Goal: Download file/media

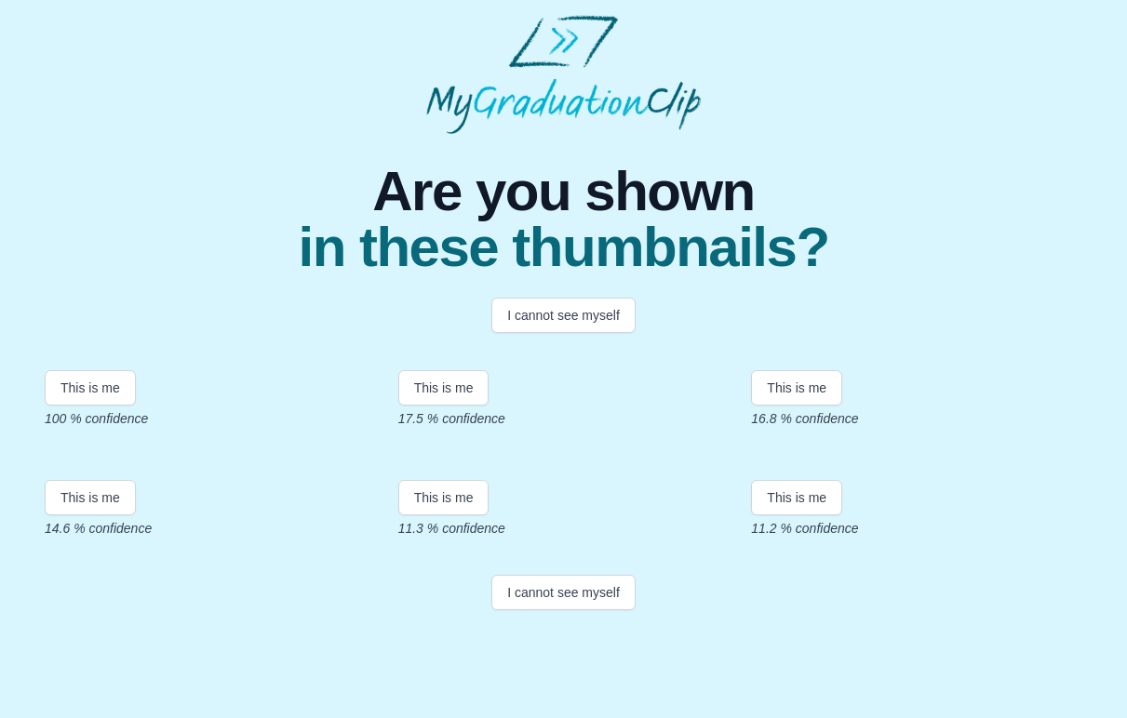
scroll to position [287, 0]
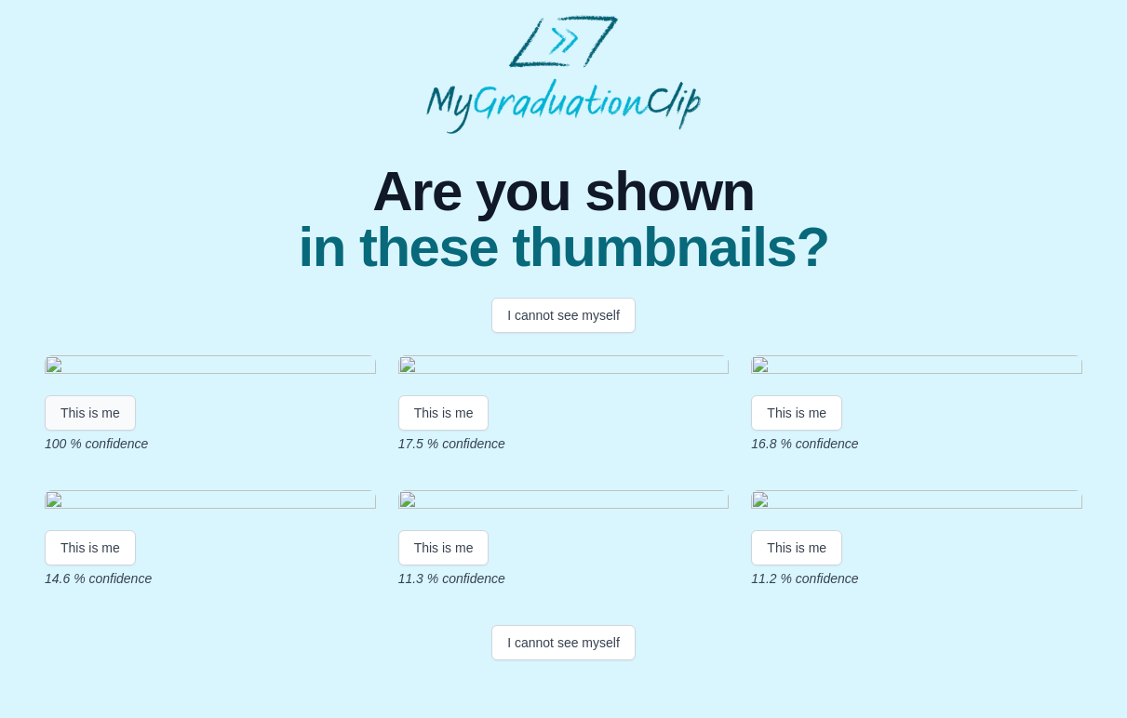
click at [103, 395] on button "This is me" at bounding box center [90, 412] width 91 height 35
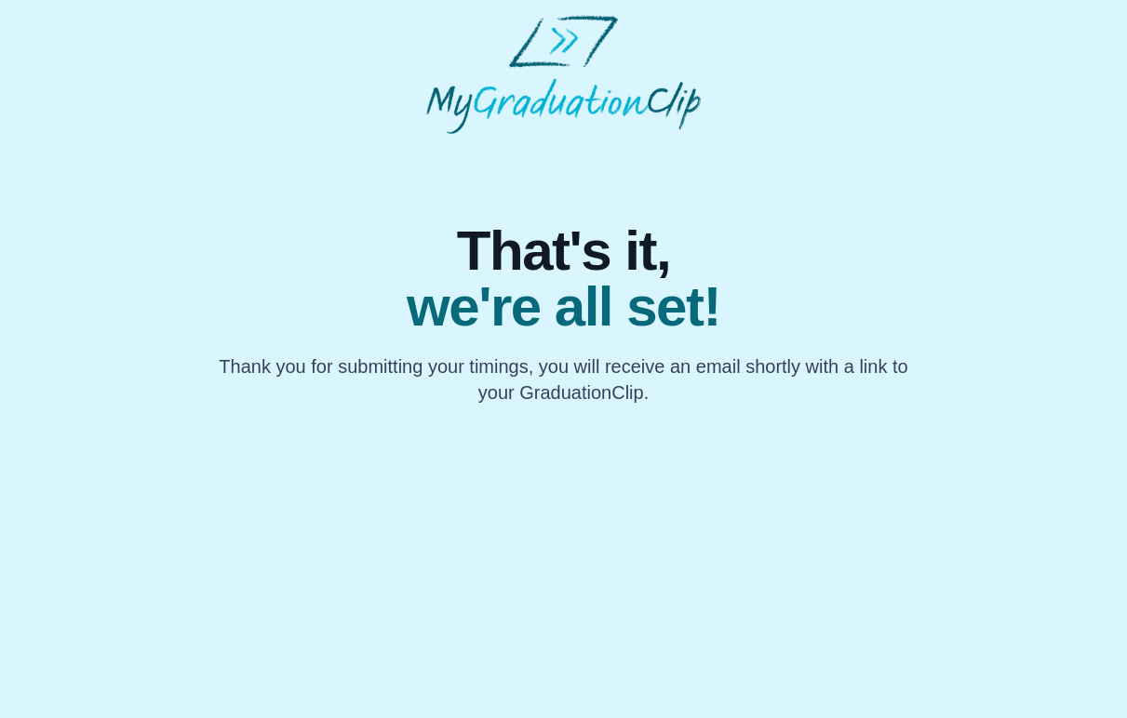
scroll to position [0, 0]
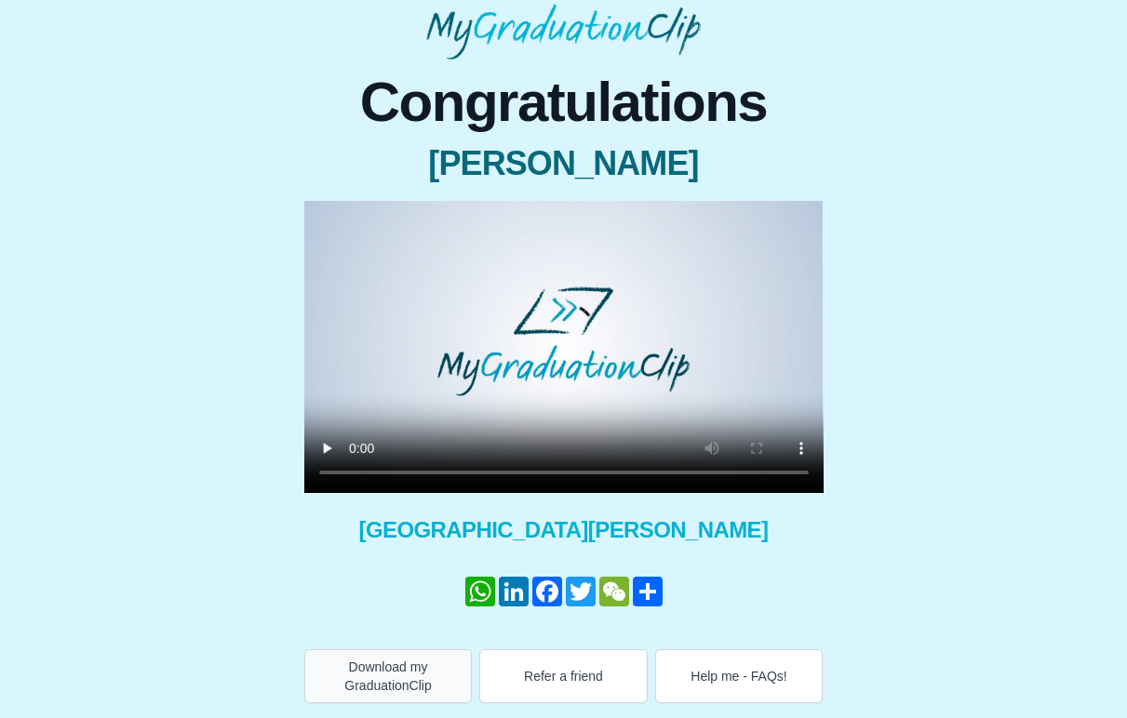
scroll to position [74, 0]
click at [397, 676] on button "Download my GraduationClip" at bounding box center [388, 676] width 168 height 54
drag, startPoint x: 458, startPoint y: 475, endPoint x: 260, endPoint y: 481, distance: 198.3
click at [260, 481] on div "Congratulations Amber Bulley × Share your GraduationClip now! WhatsApp LinkedIn…" at bounding box center [563, 382] width 1097 height 644
click at [357, 468] on video at bounding box center [563, 347] width 519 height 292
